Goal: Information Seeking & Learning: Learn about a topic

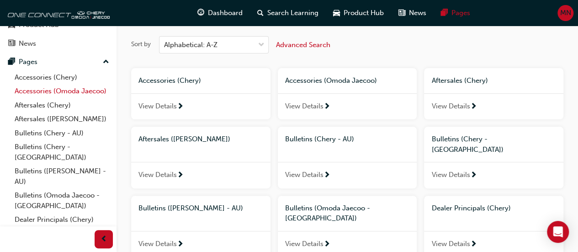
scroll to position [91, 0]
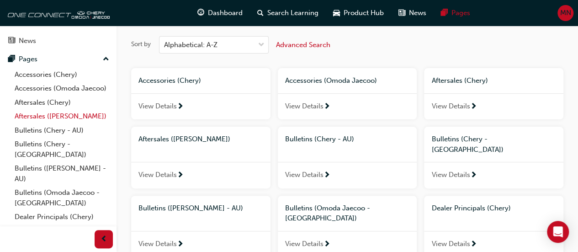
click at [37, 122] on link "Aftersales ([PERSON_NAME])" at bounding box center [62, 116] width 102 height 14
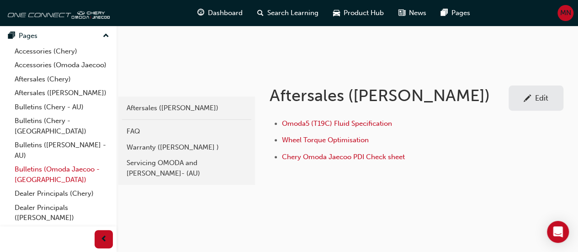
scroll to position [127, 0]
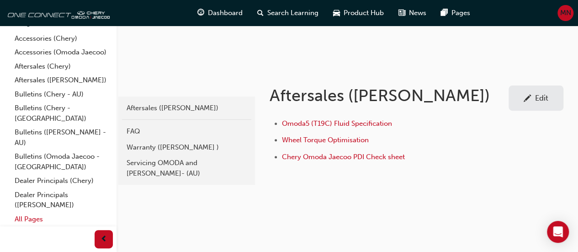
click at [26, 219] on link "All Pages" at bounding box center [62, 219] width 102 height 14
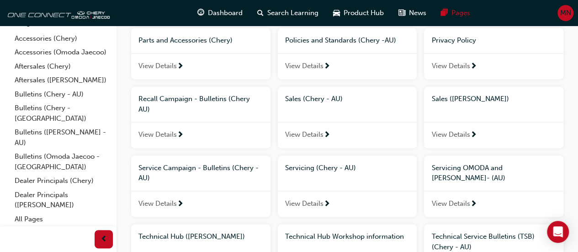
scroll to position [615, 0]
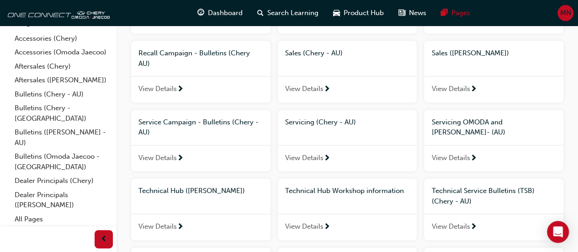
click at [343, 178] on div "Technical Hub Workshop information" at bounding box center [347, 190] width 139 height 25
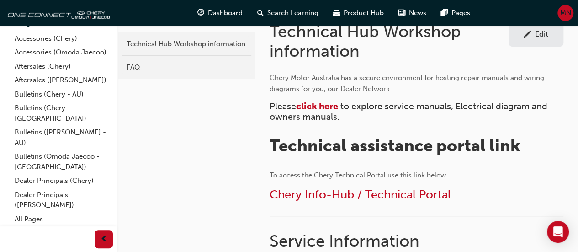
scroll to position [183, 0]
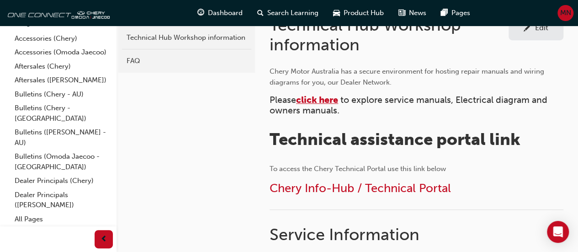
click at [322, 100] on span "click here" at bounding box center [317, 100] width 42 height 11
click at [320, 100] on span "click here" at bounding box center [317, 100] width 42 height 11
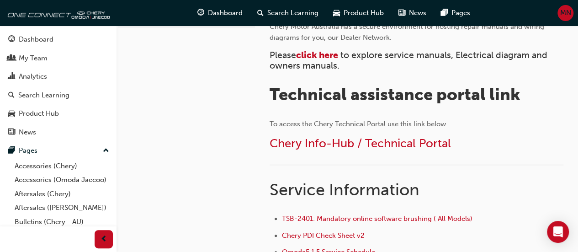
scroll to position [228, 0]
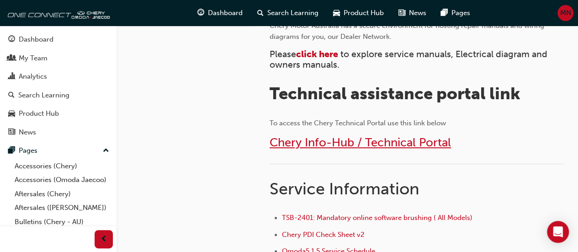
click at [330, 141] on span "Chery Info-Hub / Technical Portal" at bounding box center [359, 142] width 181 height 14
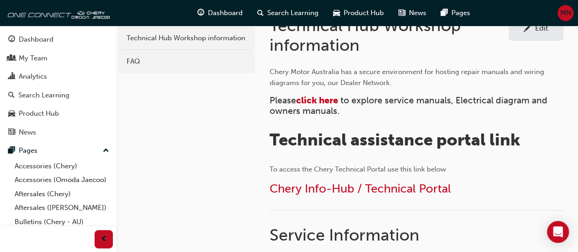
scroll to position [183, 0]
click at [185, 56] on div "FAQ" at bounding box center [187, 61] width 120 height 11
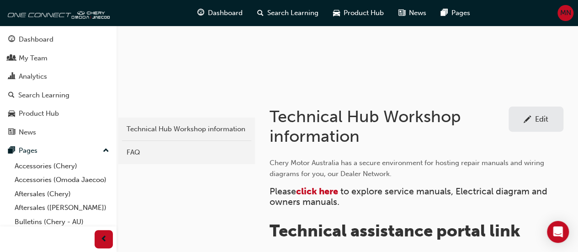
scroll to position [183, 0]
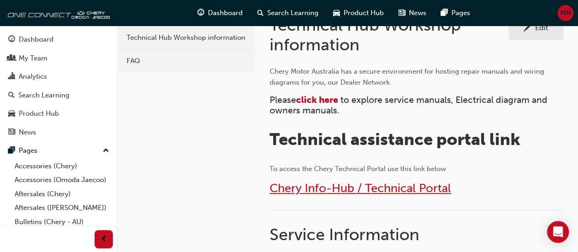
click at [324, 188] on span "Chery Info-Hub / Technical Portal" at bounding box center [359, 188] width 181 height 14
